Goal: Find specific page/section: Find specific page/section

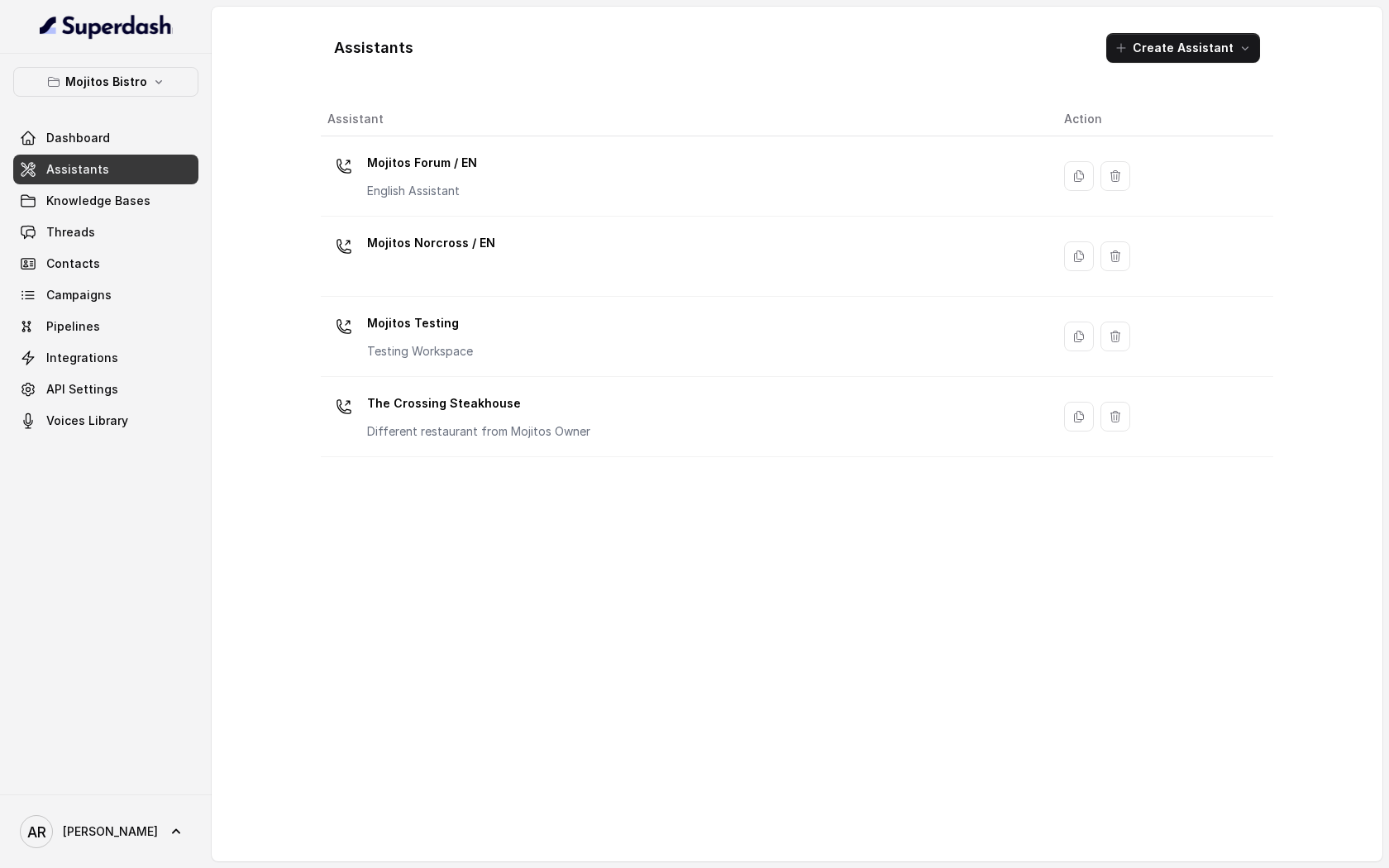
click at [158, 63] on div "Mojitos Bistro Dashboard Assistants Knowledge Bases Threads Contacts Campaigns …" at bounding box center [105, 425] width 211 height 741
click at [157, 68] on button "Mojitos Bistro" at bounding box center [105, 81] width 185 height 29
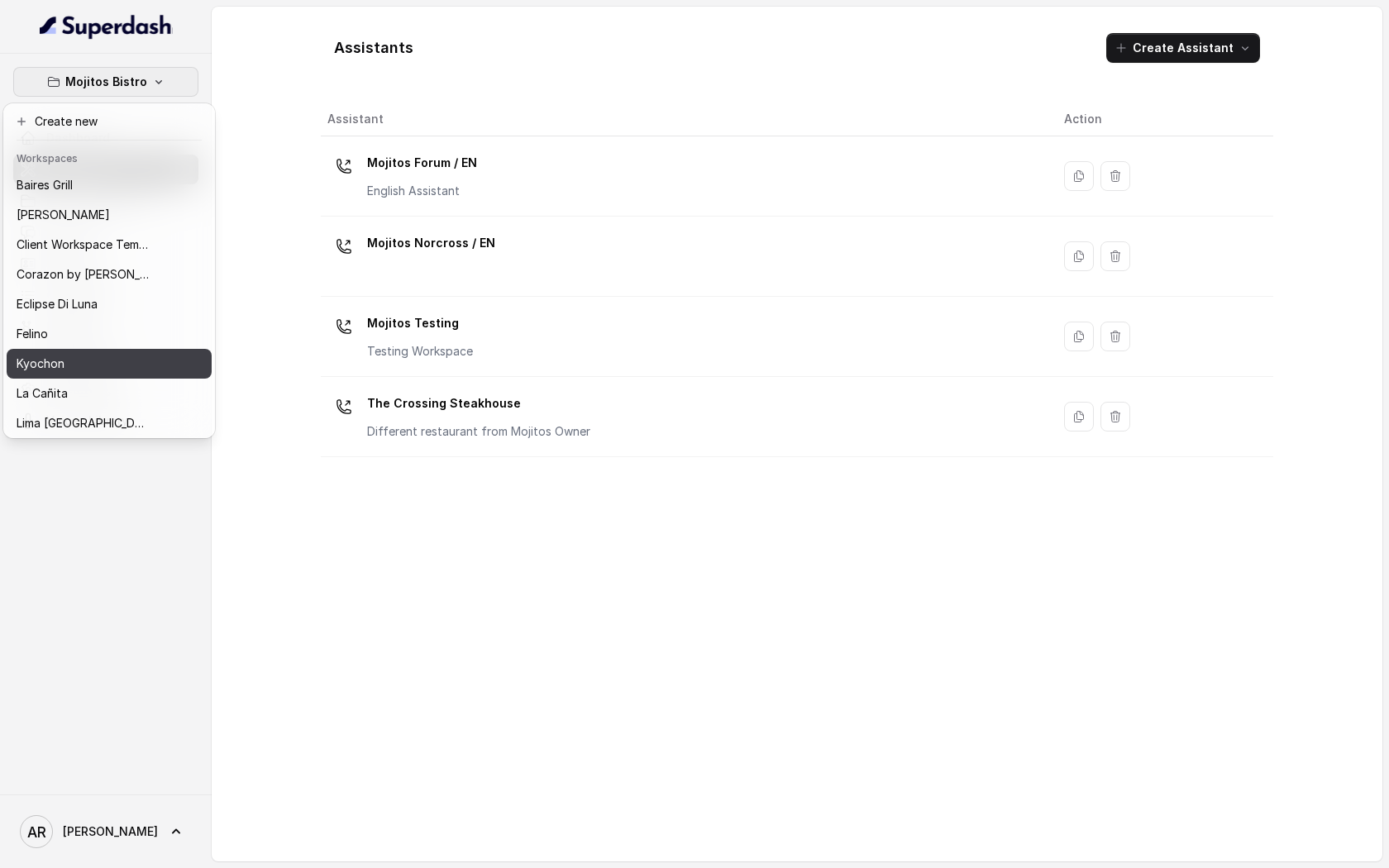
scroll to position [78, 0]
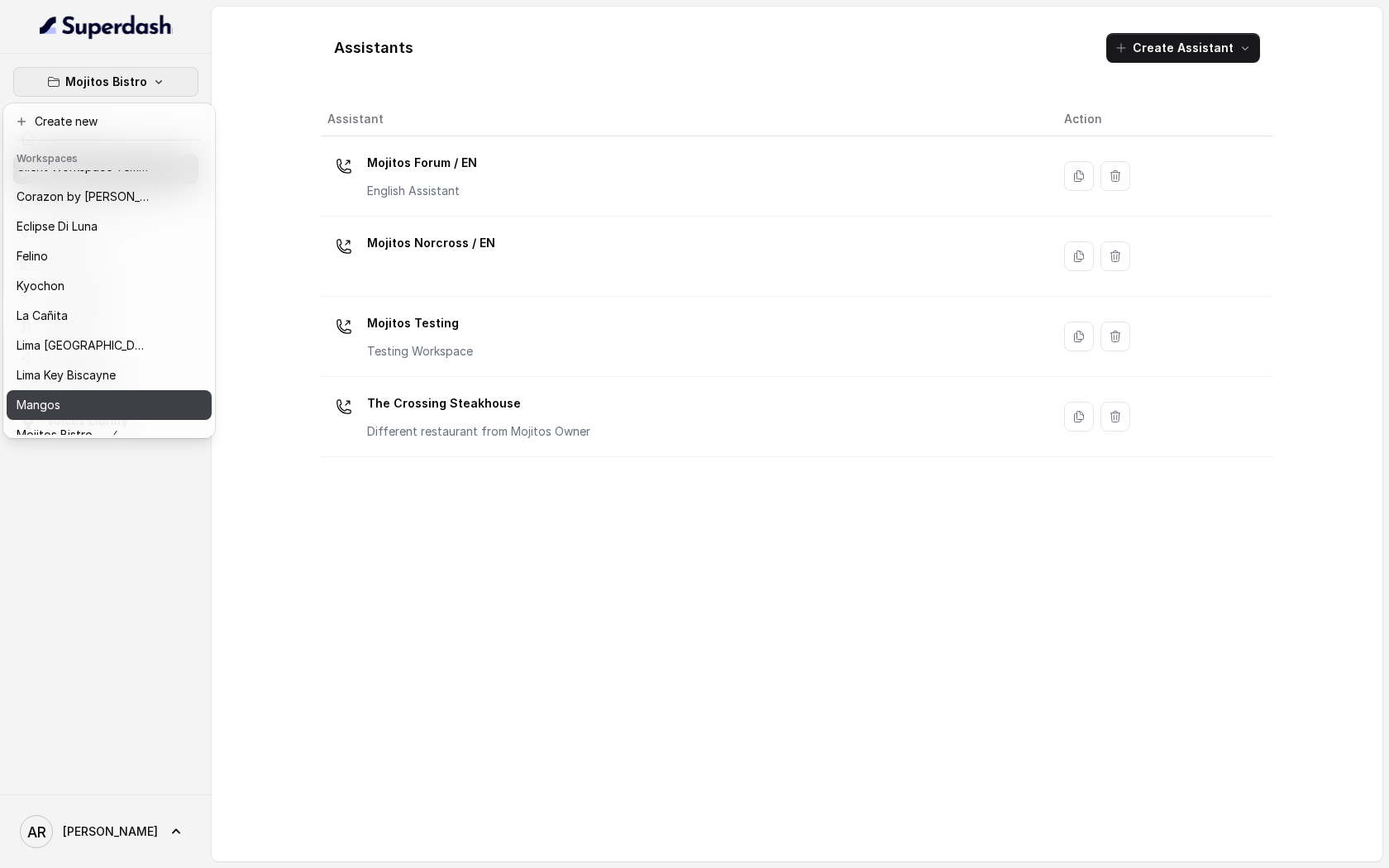
click at [106, 398] on div "Mangos" at bounding box center [82, 405] width 133 height 20
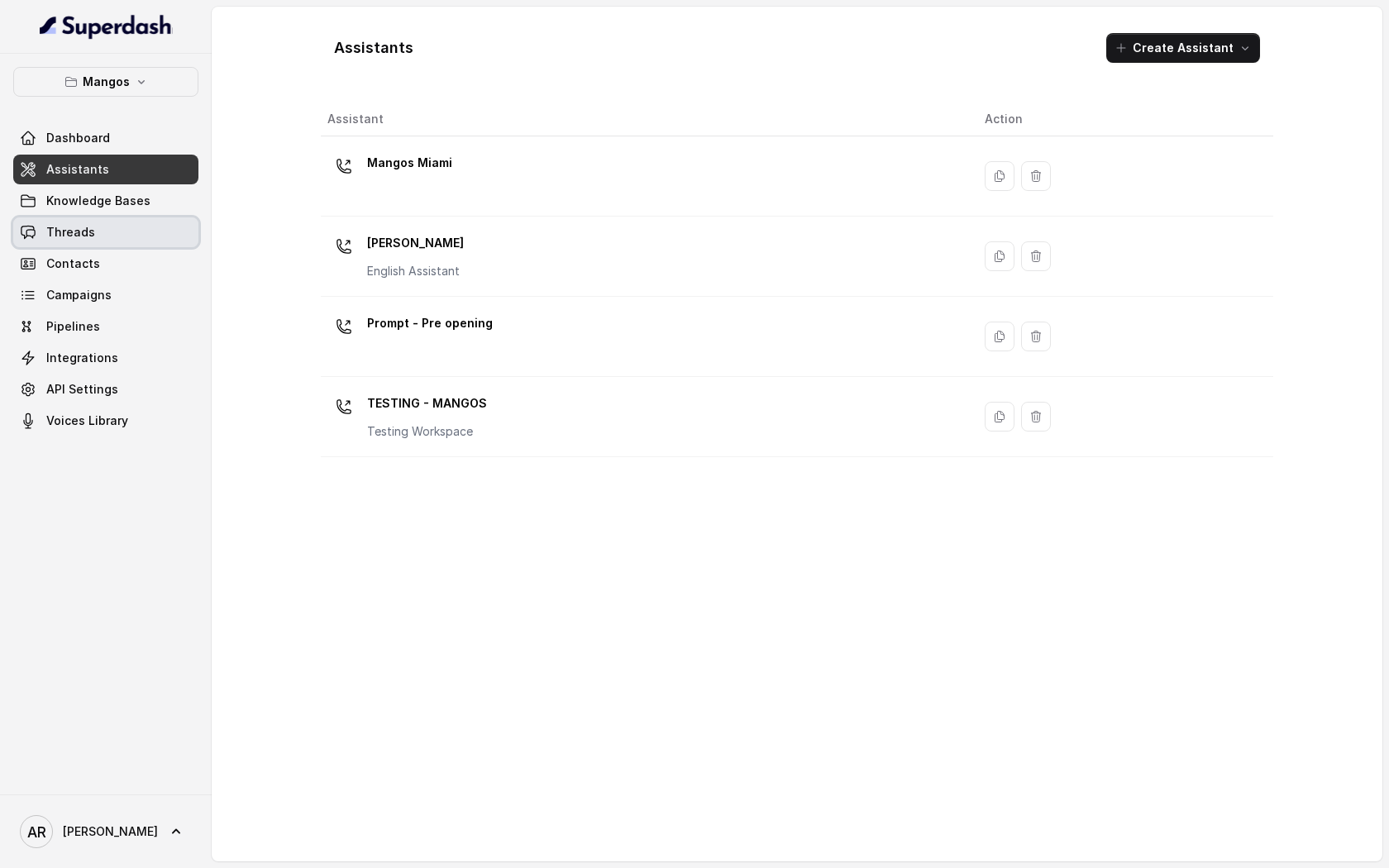
click at [103, 229] on link "Threads" at bounding box center [105, 231] width 185 height 29
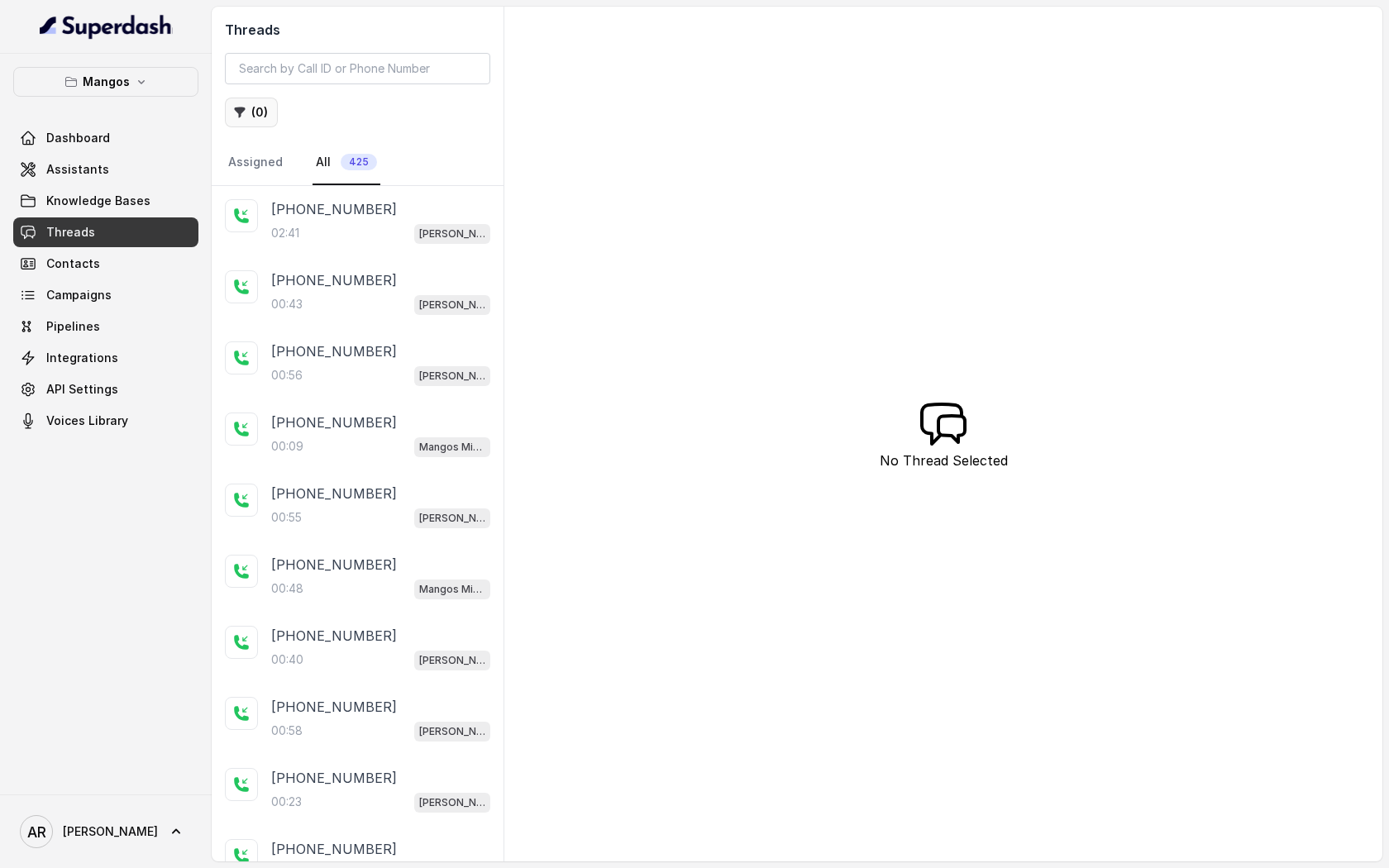
click at [263, 99] on button "( 0 )" at bounding box center [251, 112] width 53 height 29
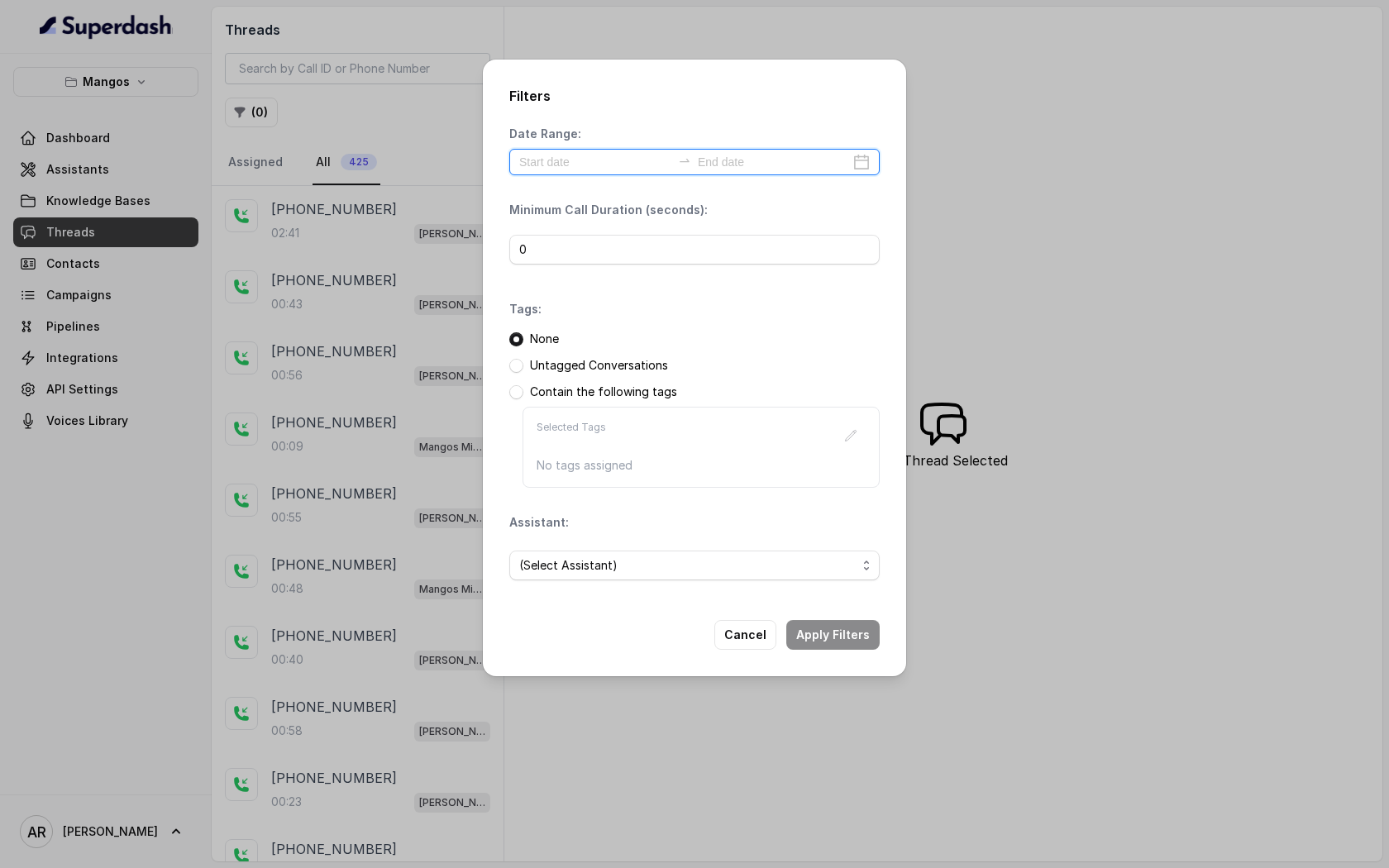
click at [555, 170] on input at bounding box center [595, 161] width 152 height 18
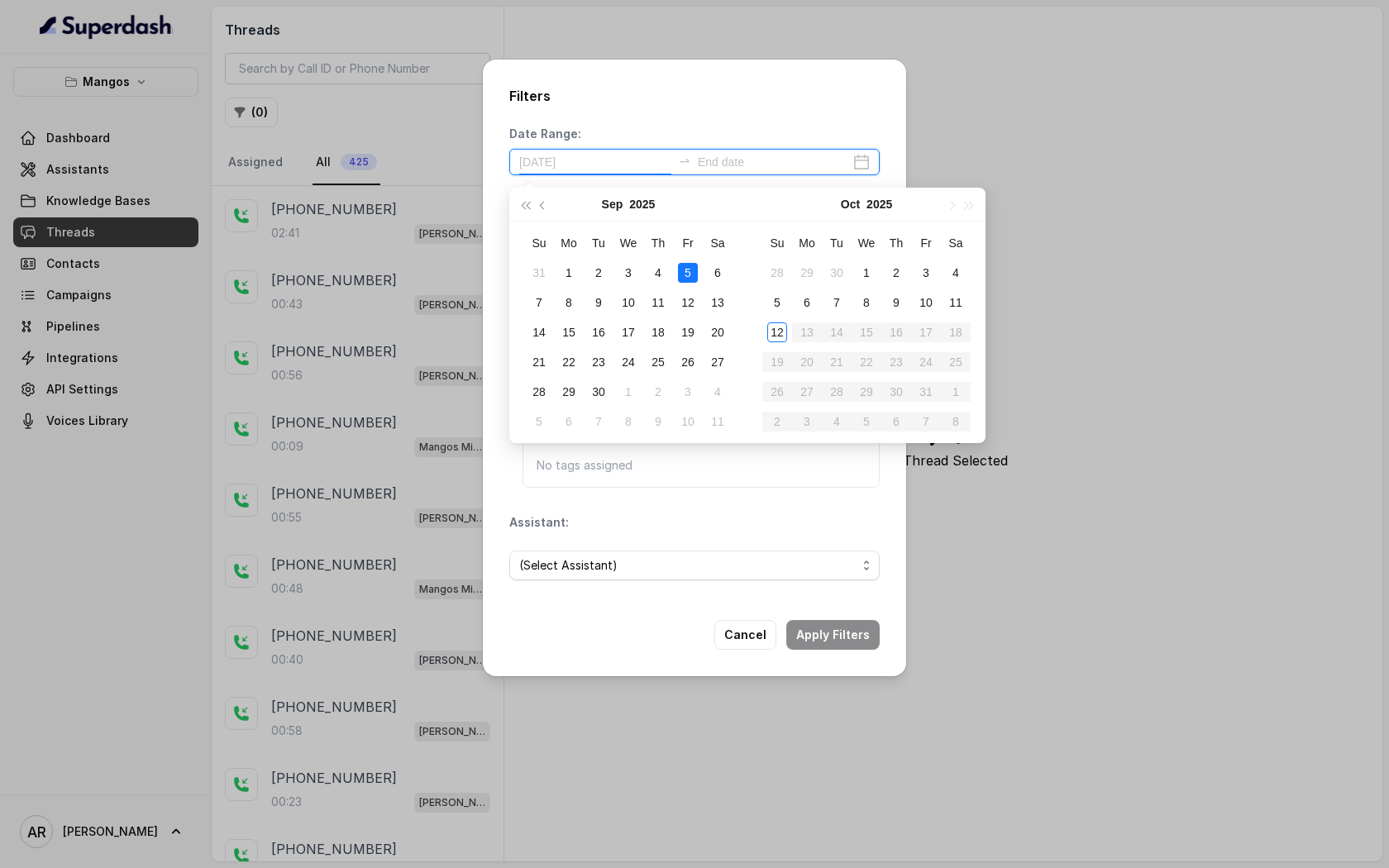
type input "2025-09-13"
type input "2025-10-12"
type input "2025-10-11"
click at [960, 299] on div "11" at bounding box center [956, 302] width 20 height 20
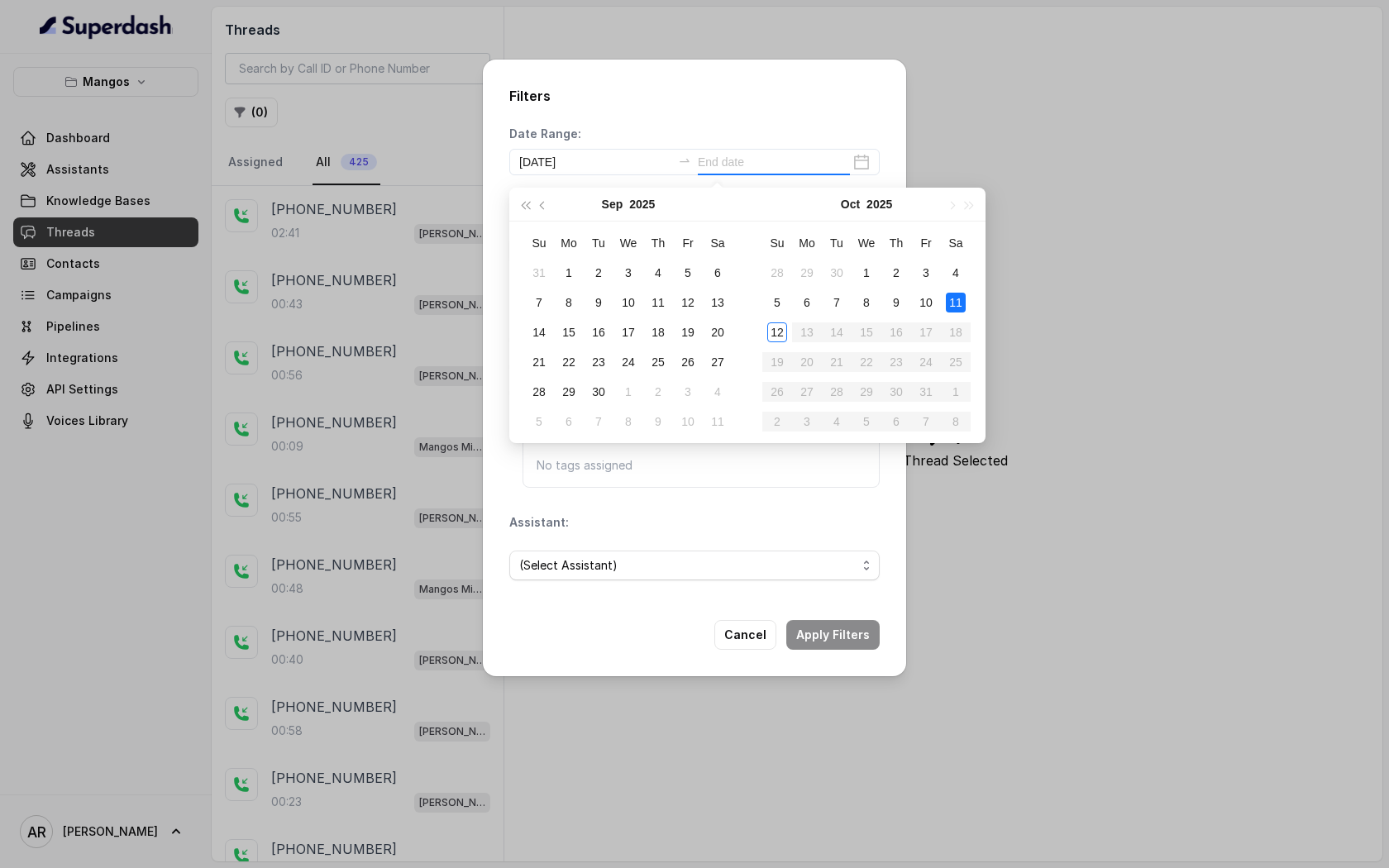
click at [960, 299] on div "11" at bounding box center [956, 302] width 20 height 20
type input "2025-10-11"
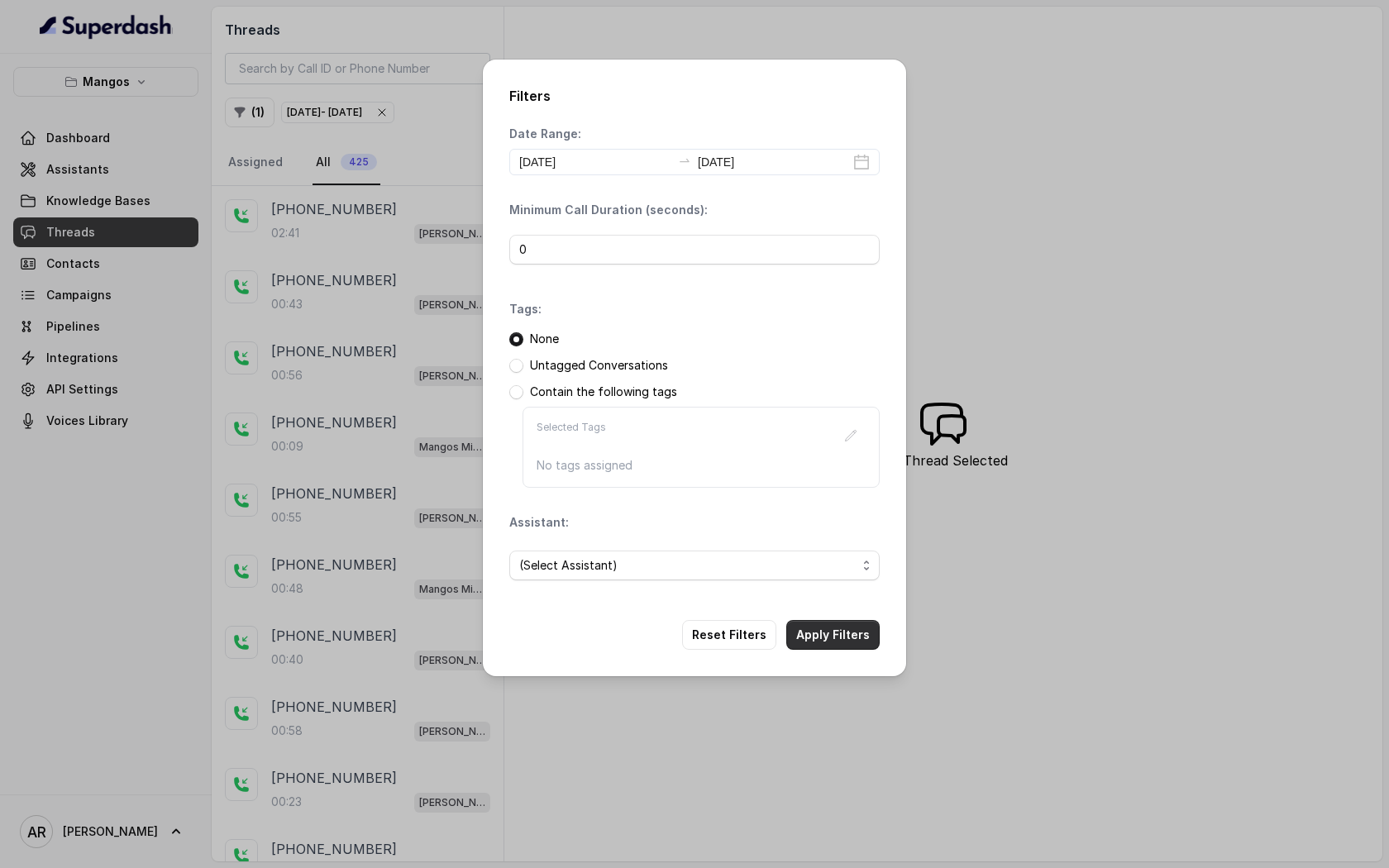
click at [836, 646] on button "Apply Filters" at bounding box center [833, 634] width 94 height 29
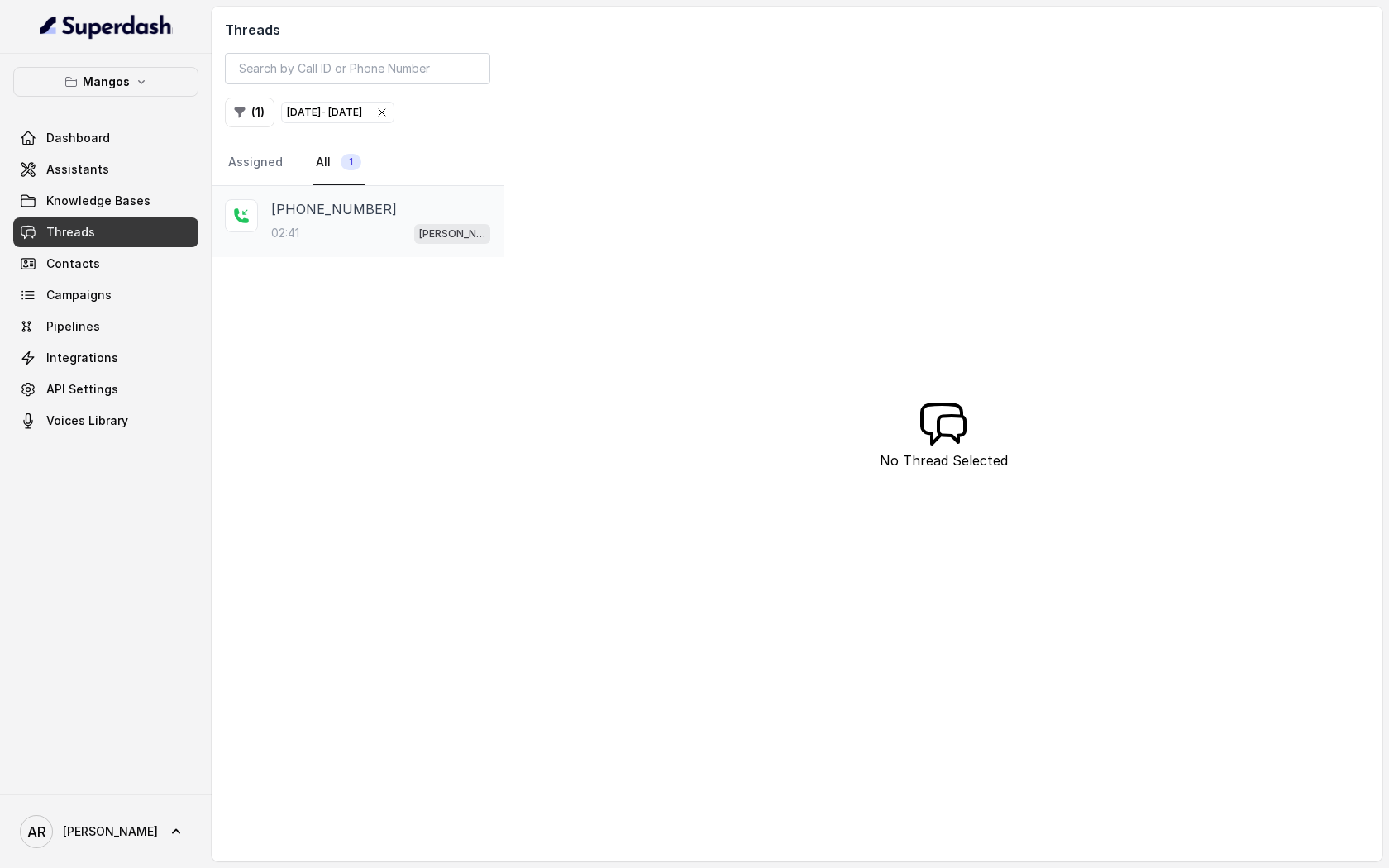
click at [463, 224] on span "Mangos Orlando" at bounding box center [452, 233] width 76 height 20
